Goal: Task Accomplishment & Management: Use online tool/utility

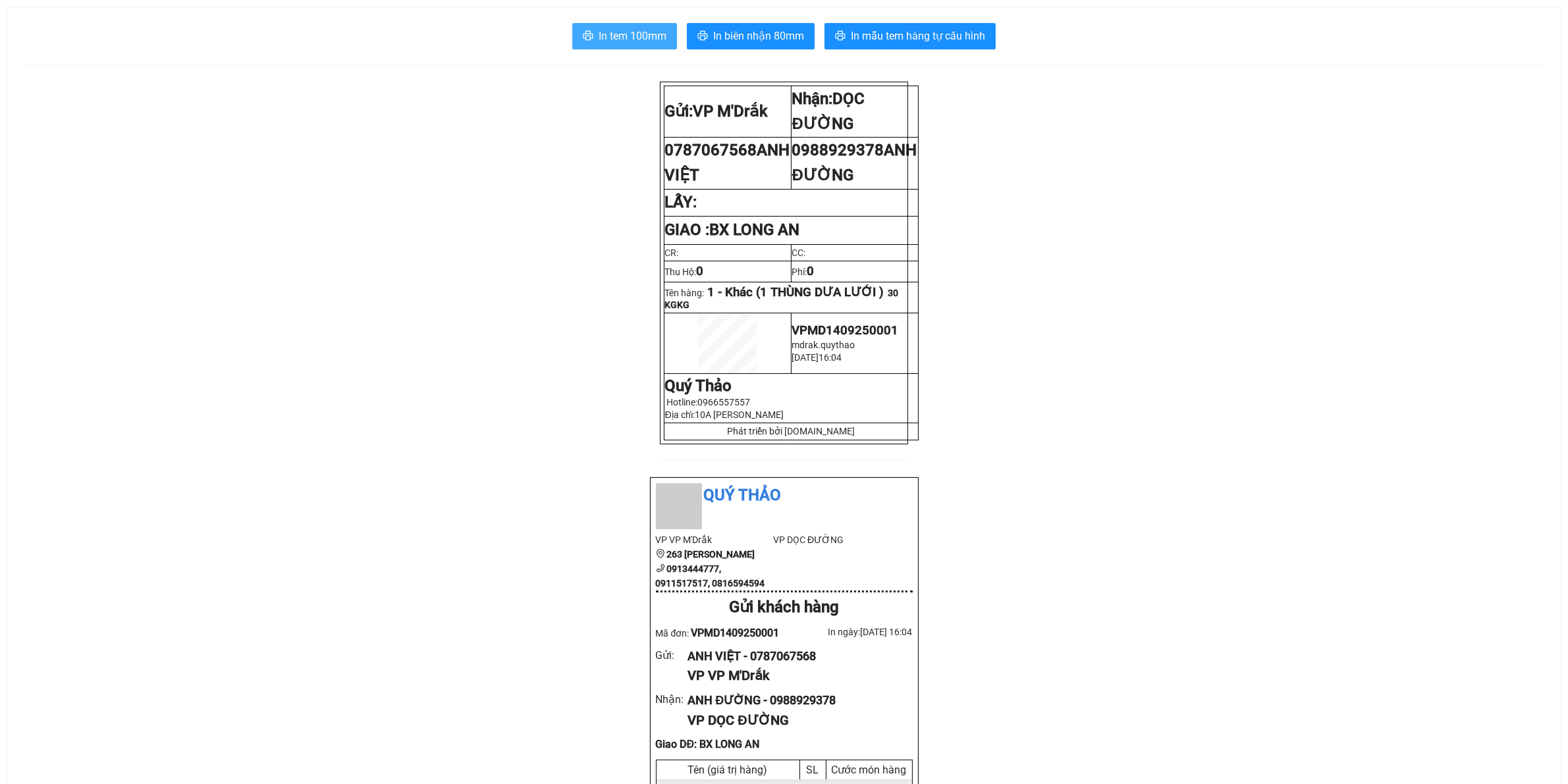
click at [640, 38] on span "In tem 100mm" at bounding box center [632, 36] width 68 height 16
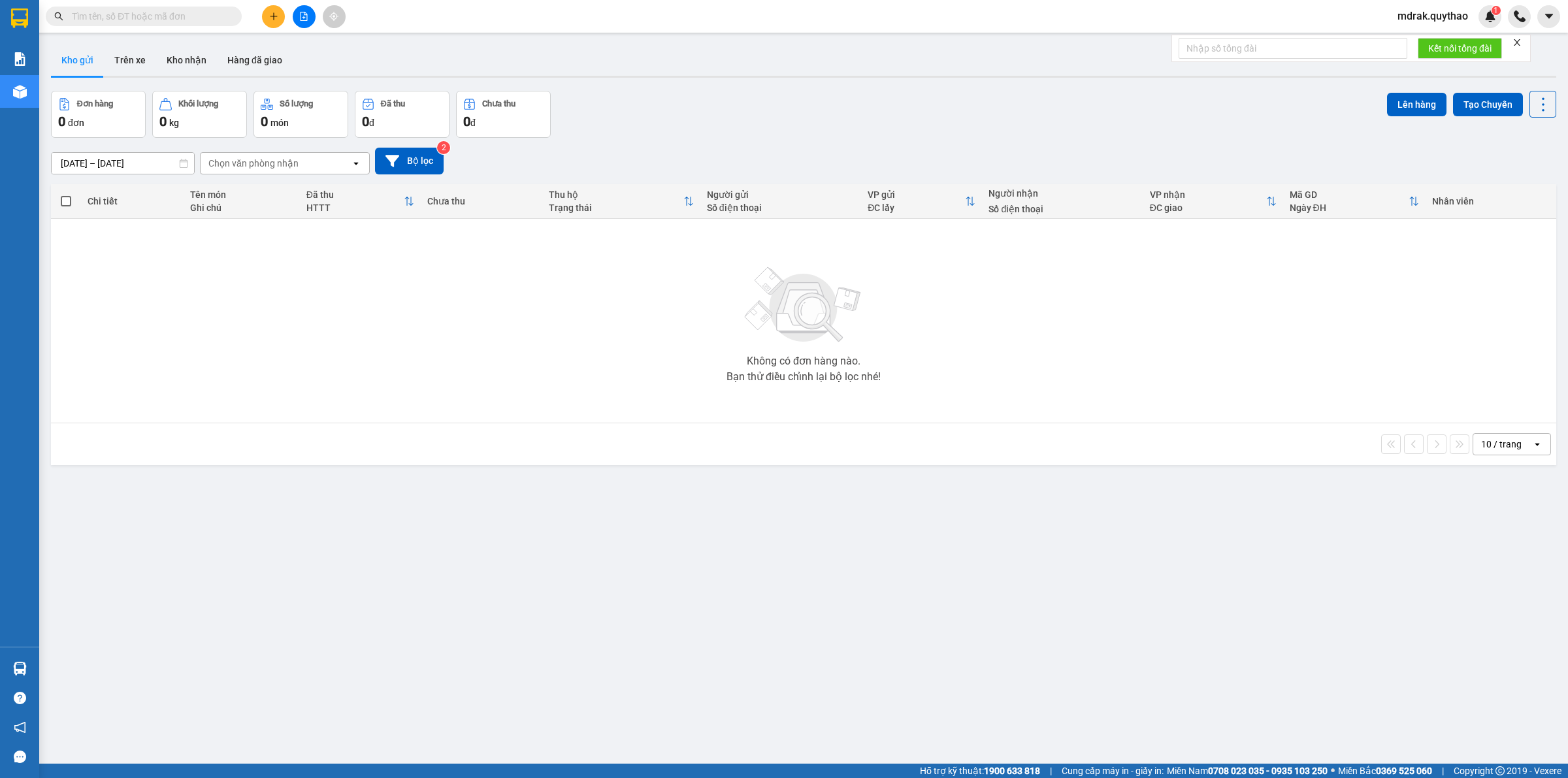
click at [168, 18] on input "text" at bounding box center [149, 16] width 155 height 15
click at [299, 11] on icon "file-add" at bounding box center [303, 16] width 9 height 9
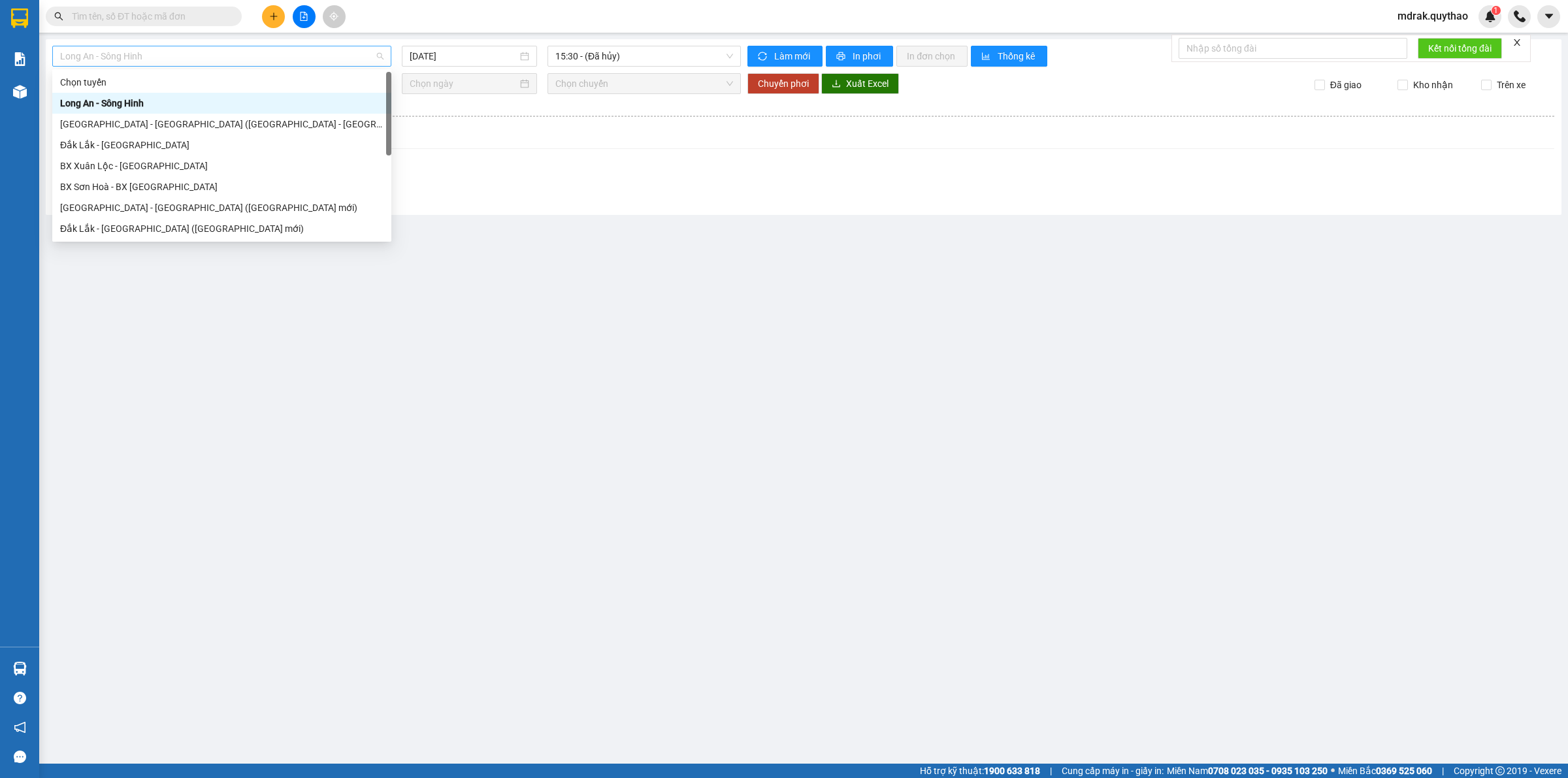
click at [171, 51] on span "Long An - Sông Hinh" at bounding box center [222, 56] width 324 height 20
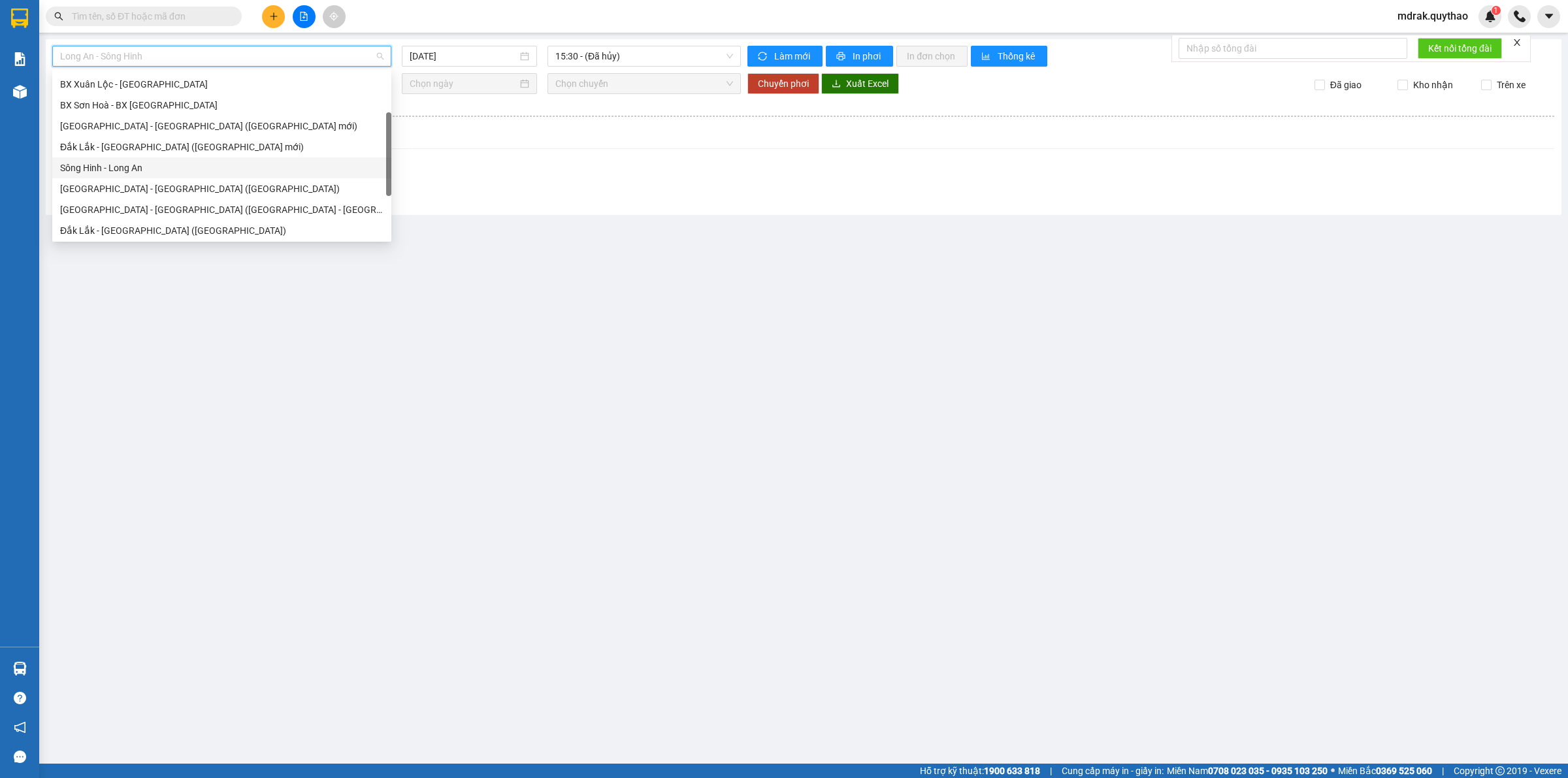
click at [138, 165] on div "Sông Hinh - Long An" at bounding box center [222, 168] width 324 height 15
type input "[DATE]"
